Goal: Browse casually: Explore the website without a specific task or goal

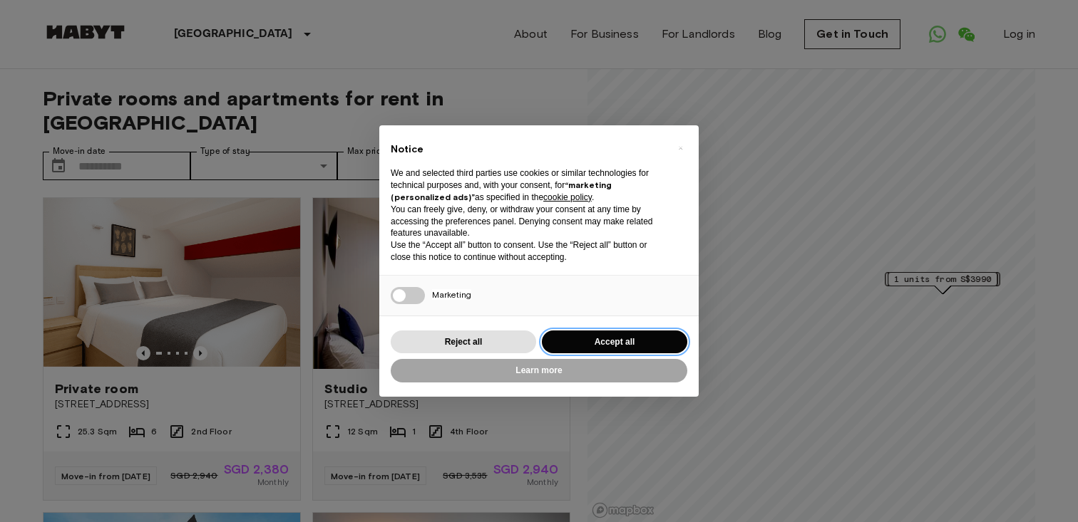
click at [609, 341] on button "Accept all" at bounding box center [614, 343] width 145 height 24
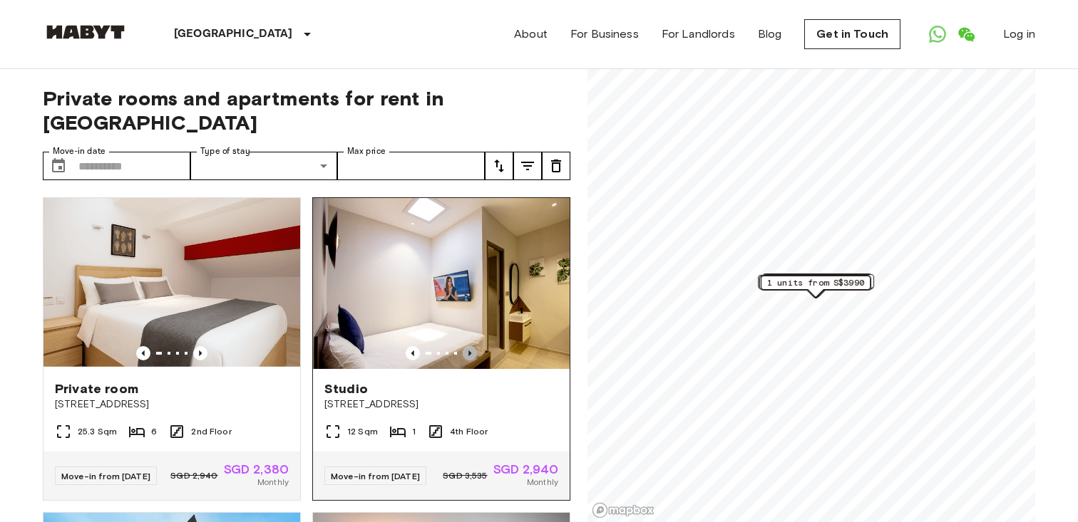
click at [475, 346] on icon "Previous image" at bounding box center [470, 353] width 14 height 14
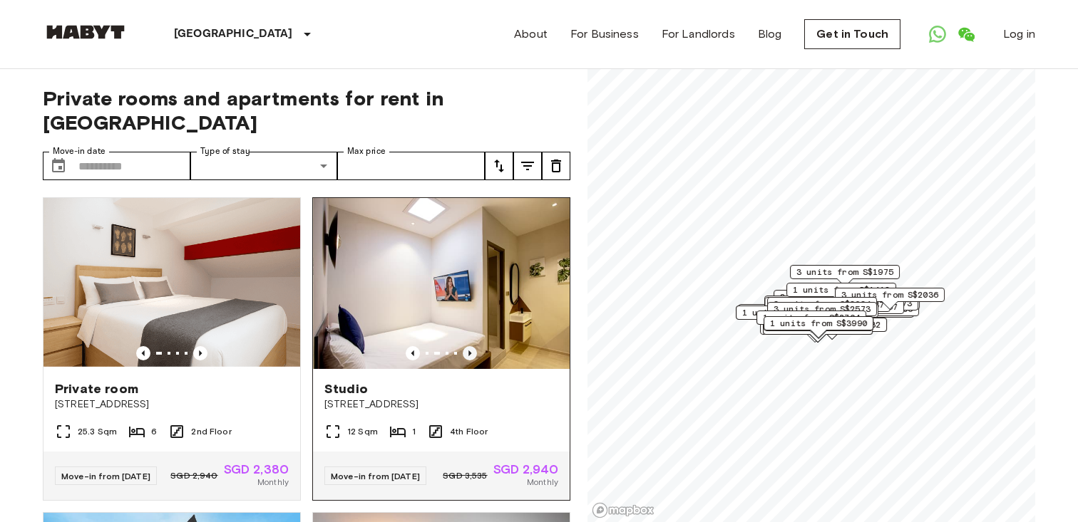
click at [475, 346] on icon "Previous image" at bounding box center [470, 353] width 14 height 14
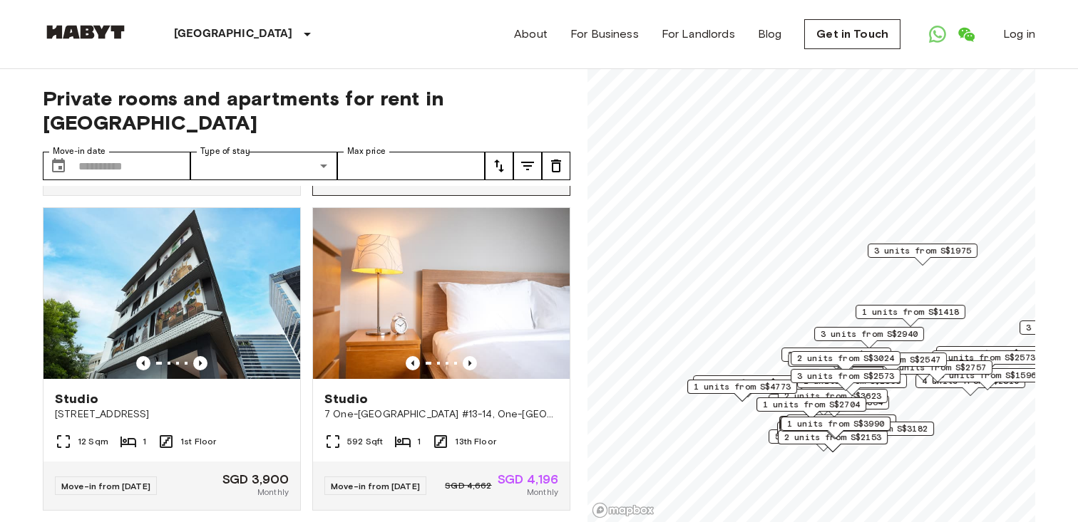
scroll to position [314, 0]
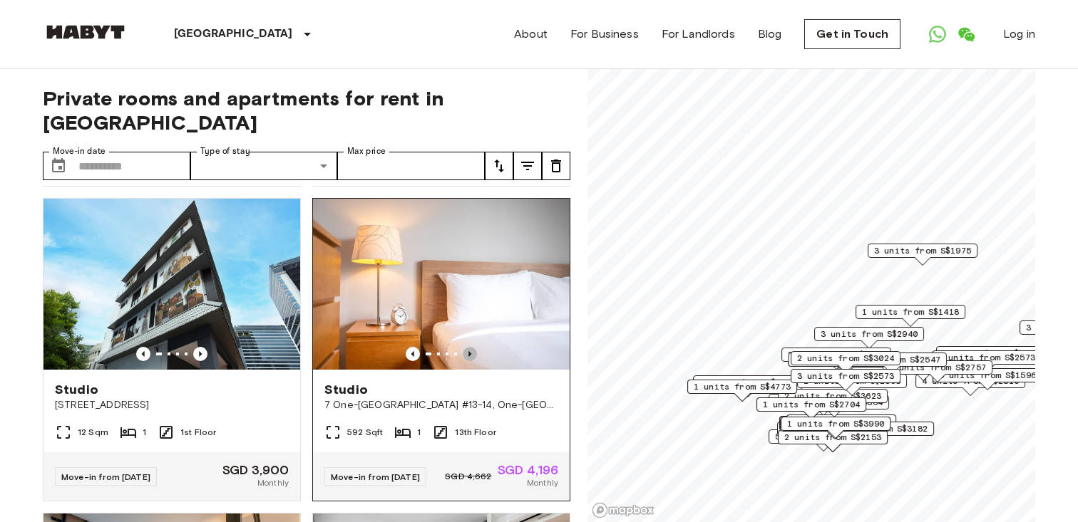
click at [468, 347] on icon "Previous image" at bounding box center [470, 354] width 14 height 14
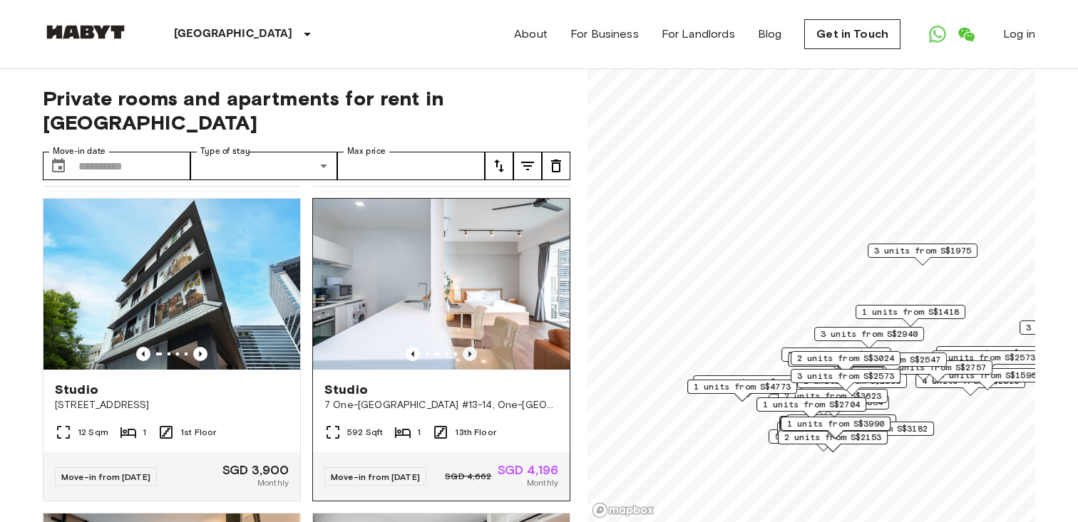
click at [468, 347] on icon "Previous image" at bounding box center [470, 354] width 14 height 14
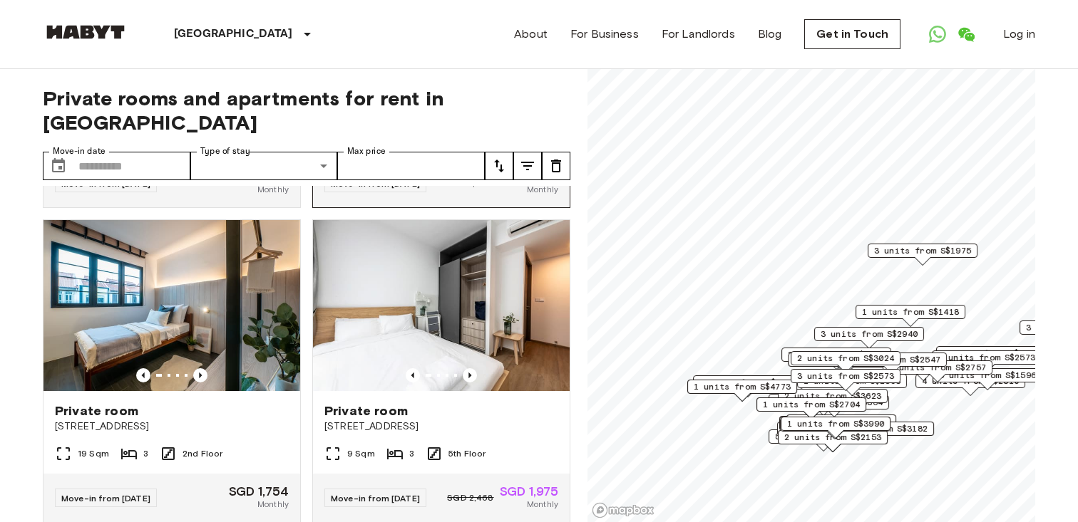
scroll to position [611, 0]
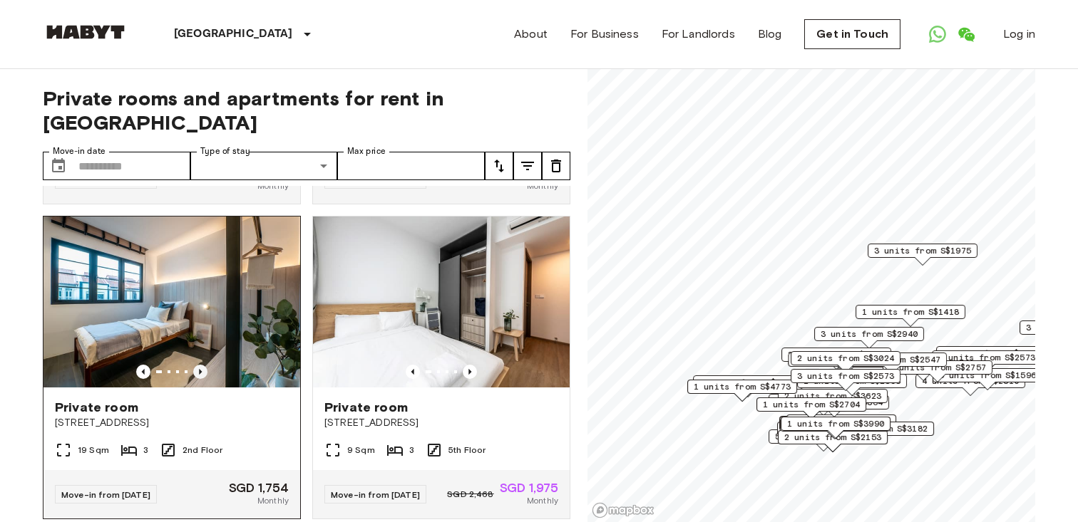
click at [198, 365] on icon "Previous image" at bounding box center [200, 372] width 14 height 14
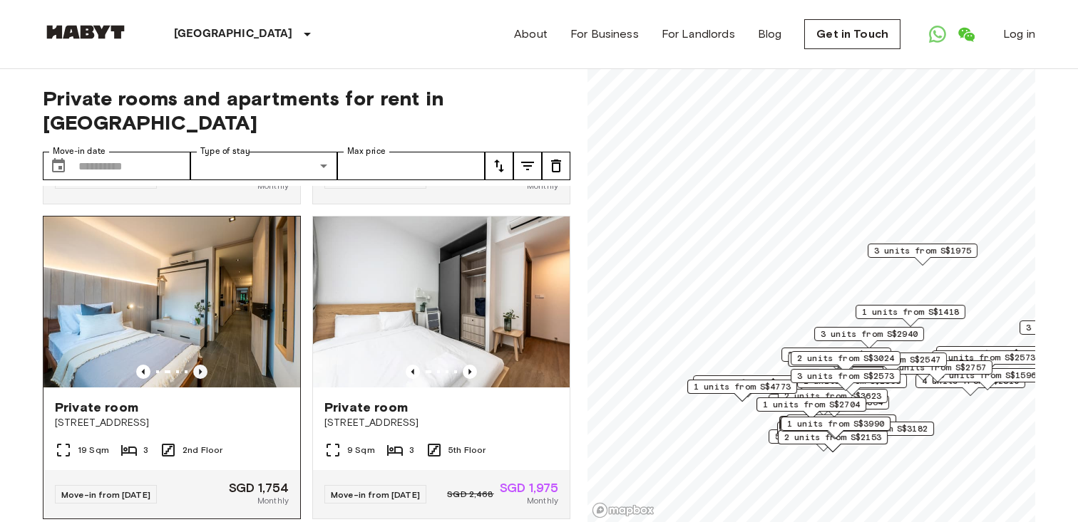
click at [198, 365] on icon "Previous image" at bounding box center [200, 372] width 14 height 14
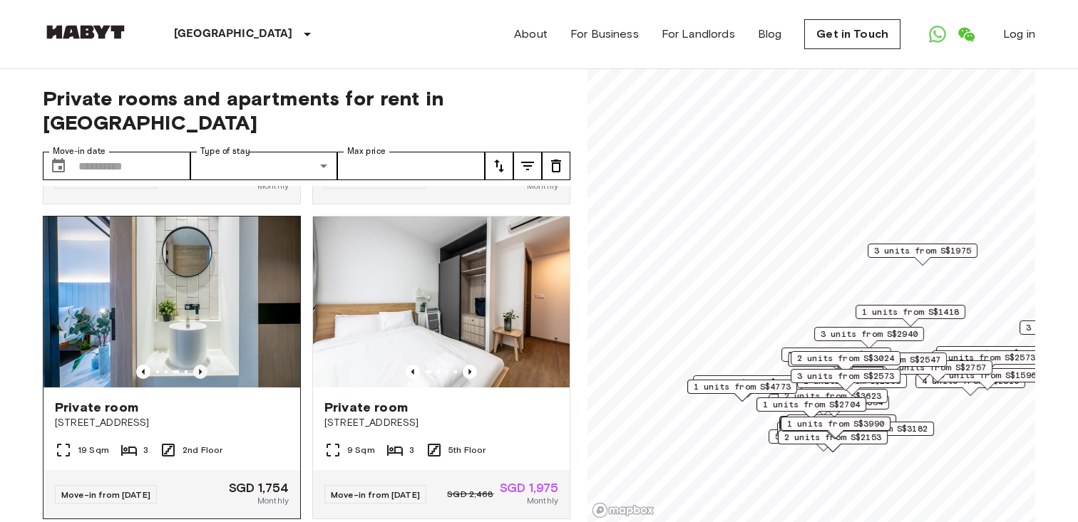
click at [198, 365] on icon "Previous image" at bounding box center [200, 372] width 14 height 14
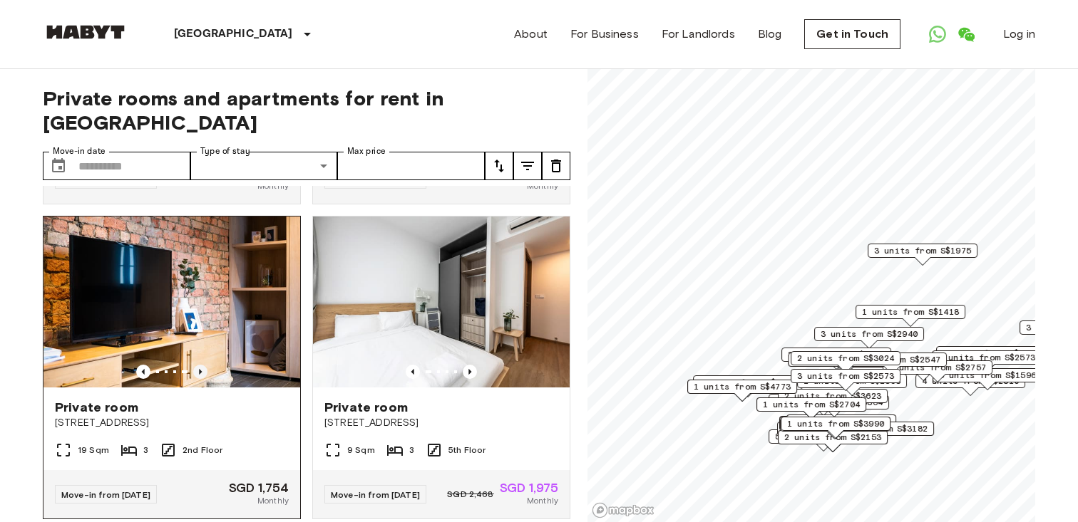
click at [198, 365] on icon "Previous image" at bounding box center [200, 372] width 14 height 14
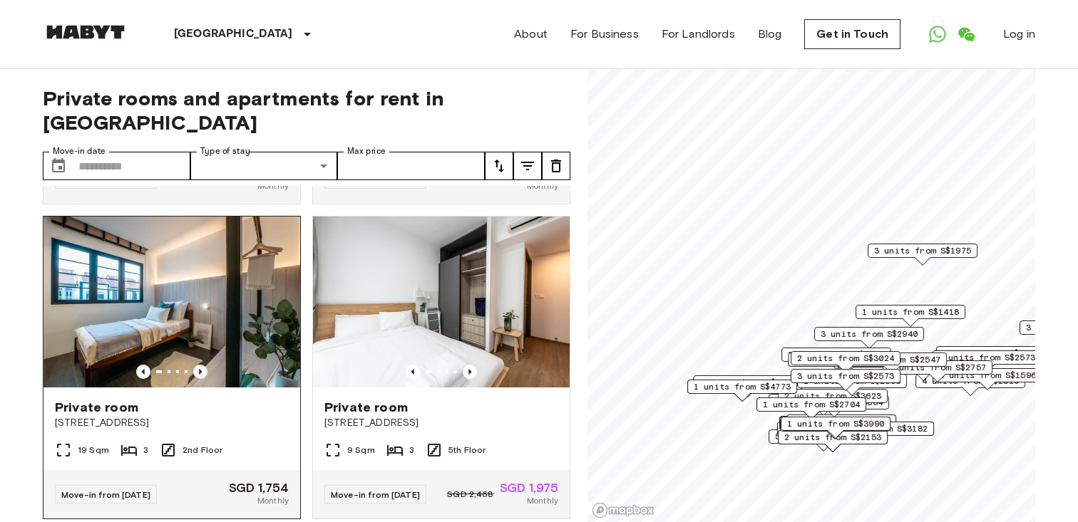
click at [198, 365] on icon "Previous image" at bounding box center [200, 372] width 14 height 14
